Goal: Communication & Community: Answer question/provide support

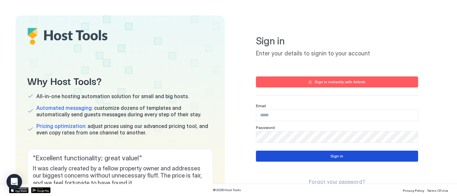
type input "**********"
click at [342, 155] on button "Sign in" at bounding box center [337, 156] width 162 height 11
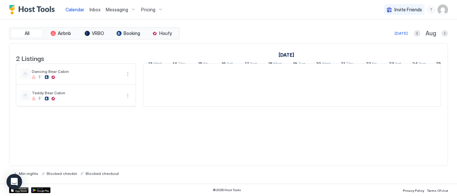
scroll to position [0, 360]
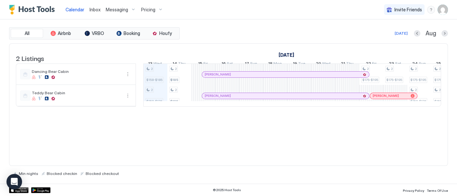
click at [94, 8] on span "Inbox" at bounding box center [94, 10] width 11 height 6
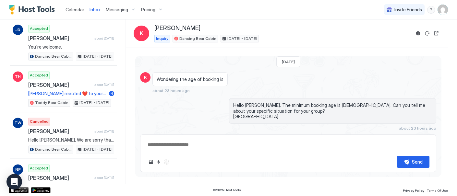
scroll to position [1871, 0]
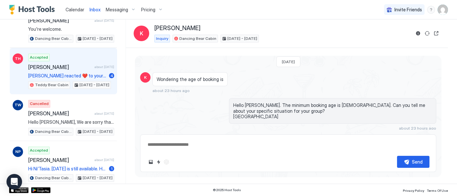
click at [50, 53] on div "Accepted [PERSON_NAME] about [DATE] [PERSON_NAME] reacted ❤️ to your message "H…" at bounding box center [71, 71] width 86 height 36
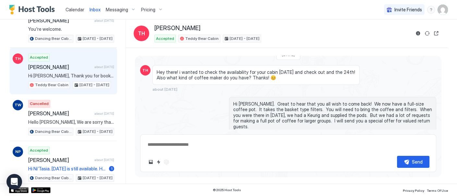
scroll to position [6, 0]
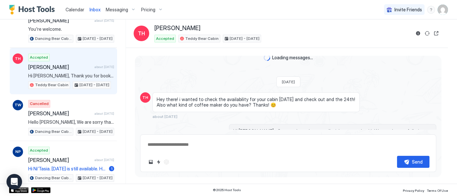
type textarea "*"
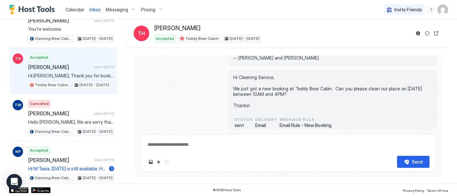
scroll to position [233, 0]
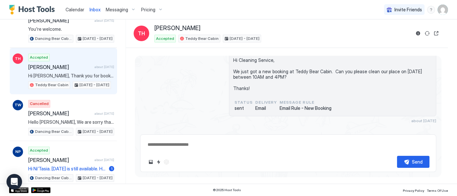
click at [76, 10] on span "Calendar" at bounding box center [74, 10] width 19 height 6
